Goal: Navigation & Orientation: Find specific page/section

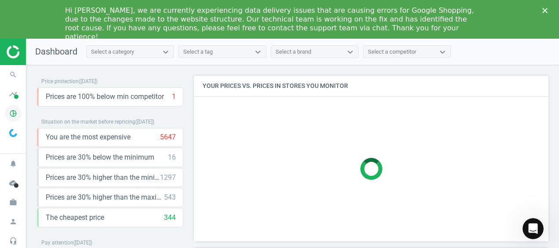
click at [19, 108] on icon "pie_chart_outlined" at bounding box center [13, 113] width 17 height 17
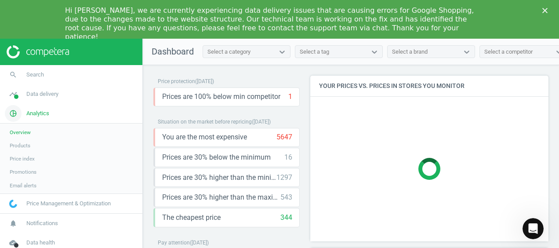
scroll to position [215, 245]
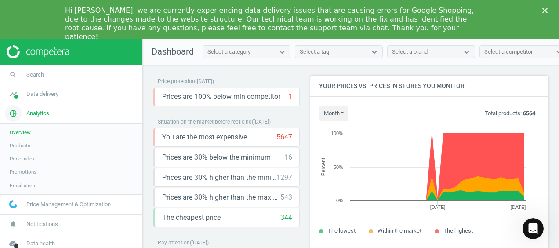
click at [13, 114] on icon "pie_chart_outlined" at bounding box center [13, 113] width 17 height 17
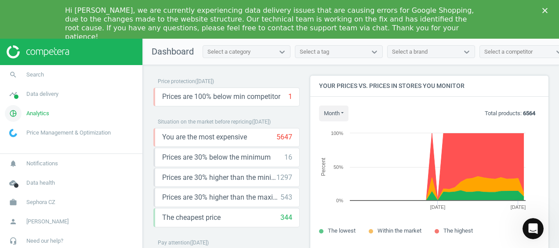
click at [13, 114] on icon "pie_chart_outlined" at bounding box center [13, 113] width 17 height 17
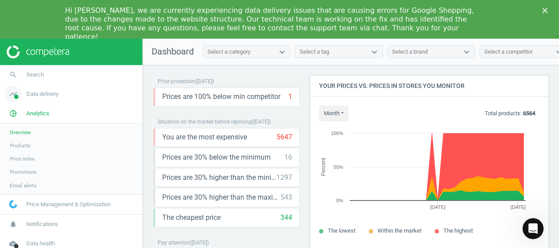
click at [15, 98] on span at bounding box center [16, 96] width 4 height 4
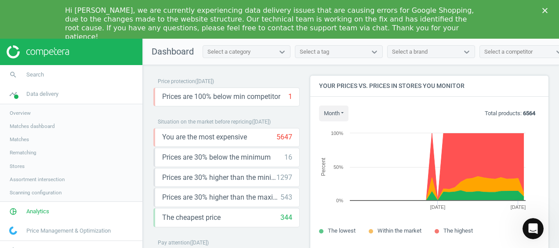
click at [13, 169] on span "Stores" at bounding box center [17, 166] width 15 height 7
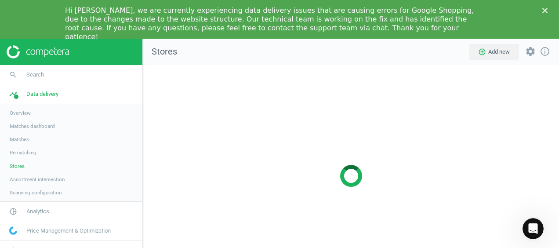
scroll to position [235, 430]
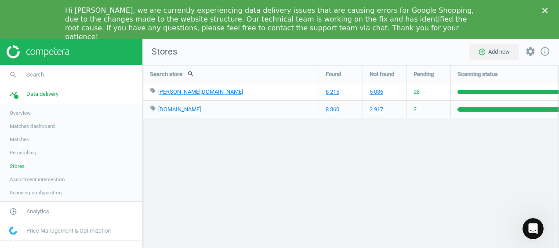
click at [13, 164] on span "Stores" at bounding box center [17, 166] width 15 height 7
click at [18, 100] on icon "timeline" at bounding box center [13, 94] width 17 height 17
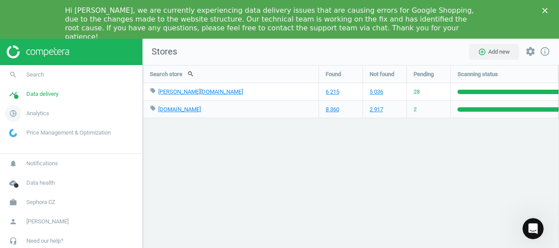
click at [11, 114] on icon "pie_chart_outlined" at bounding box center [13, 113] width 17 height 17
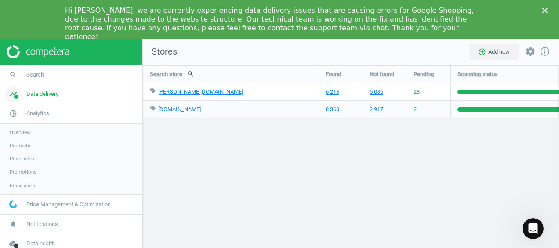
click at [14, 87] on icon "timeline" at bounding box center [13, 94] width 17 height 17
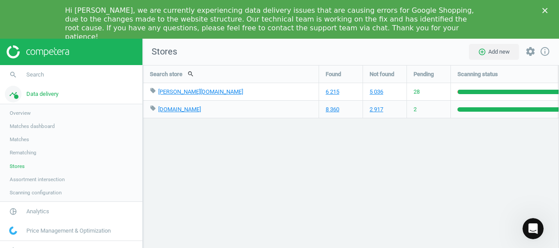
click at [12, 98] on icon "timeline" at bounding box center [13, 94] width 17 height 17
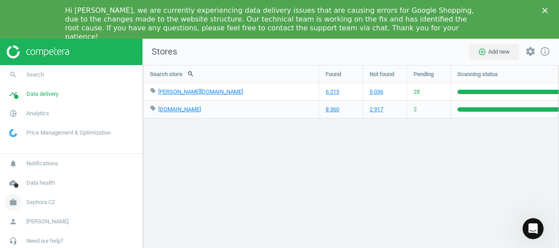
click at [9, 199] on icon "work" at bounding box center [13, 202] width 17 height 17
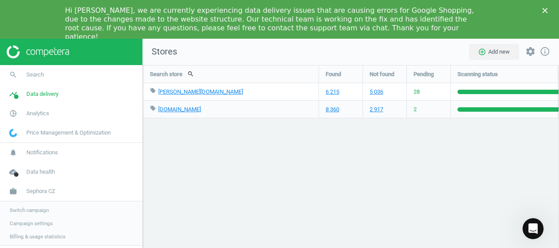
click at [29, 212] on span "Switch campaign" at bounding box center [29, 209] width 39 height 7
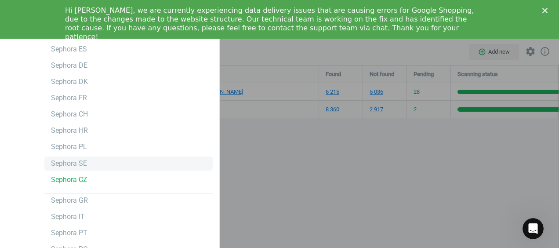
click at [74, 156] on div "Sephora SE" at bounding box center [128, 163] width 168 height 14
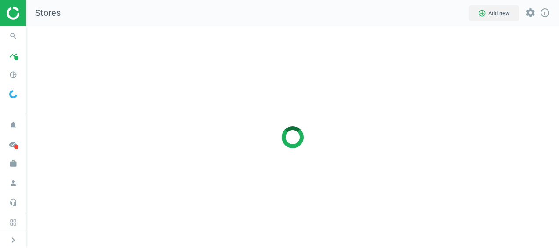
scroll to position [235, 546]
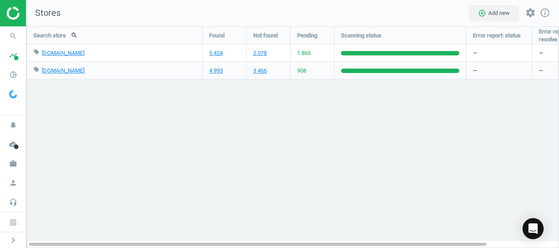
click at [303, 54] on span "1 865" at bounding box center [304, 53] width 14 height 8
click at [299, 71] on span "908" at bounding box center [301, 71] width 9 height 8
drag, startPoint x: 299, startPoint y: 71, endPoint x: 301, endPoint y: 55, distance: 15.6
click at [301, 55] on span "1 865" at bounding box center [304, 53] width 14 height 8
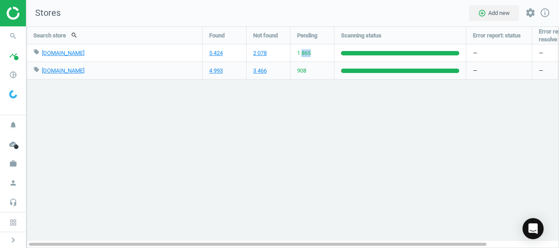
click at [301, 55] on span "1 865" at bounding box center [304, 53] width 14 height 8
click at [300, 93] on div "Search store search Found Not found Pending Scanning status Error report: statu…" at bounding box center [292, 136] width 532 height 221
